Goal: Task Accomplishment & Management: Manage account settings

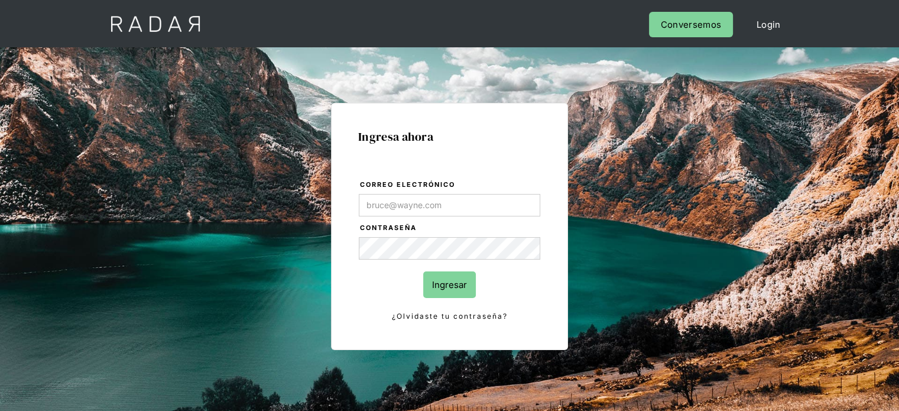
click at [391, 199] on input "Correo electrónico" at bounding box center [449, 205] width 181 height 22
type input "[EMAIL_ADDRESS][DOMAIN_NAME]"
click at [450, 297] on input "Ingresar" at bounding box center [449, 284] width 53 height 27
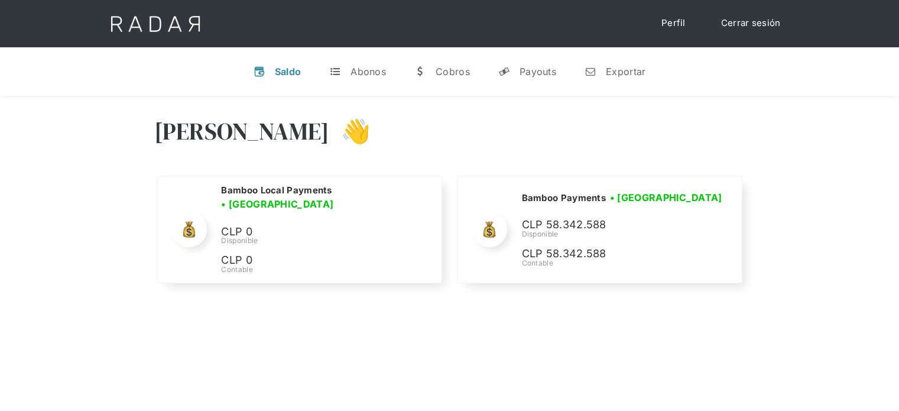
click at [555, 307] on div "Hola Joaquín 👋 Cargando tus cuentas... Nombre de la empresa • Conectada • Desco…" at bounding box center [449, 301] width 899 height 411
